Goal: Check status: Check status

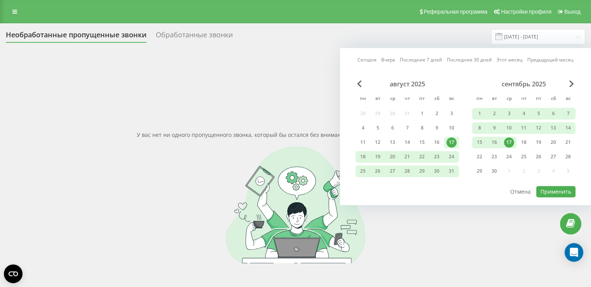
click at [508, 143] on div "17" at bounding box center [509, 142] width 10 height 10
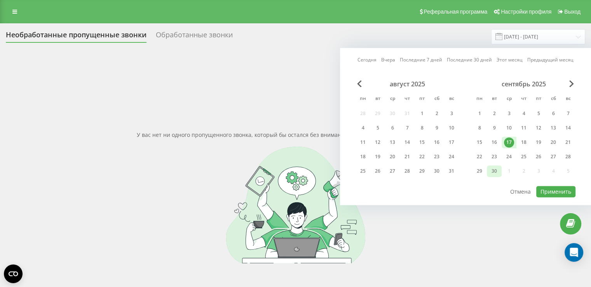
click at [492, 174] on div "30" at bounding box center [494, 171] width 10 height 10
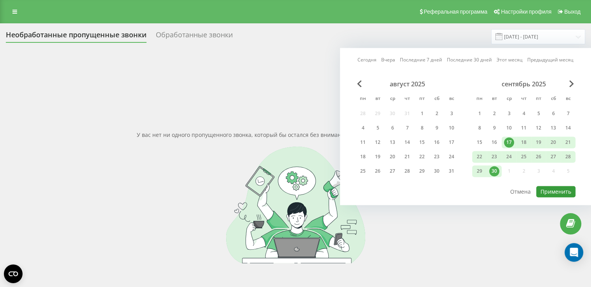
click at [560, 193] on button "Применить" at bounding box center [555, 191] width 39 height 11
type input "[DATE] - [DATE]"
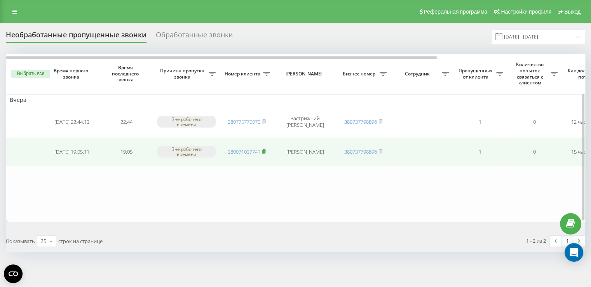
click at [266, 150] on icon at bounding box center [263, 151] width 3 height 5
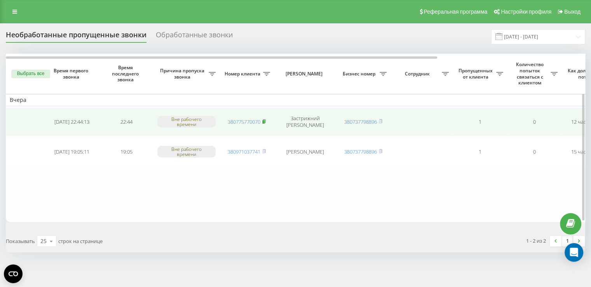
click at [264, 120] on rect at bounding box center [263, 121] width 2 height 3
